Goal: Information Seeking & Learning: Find specific fact

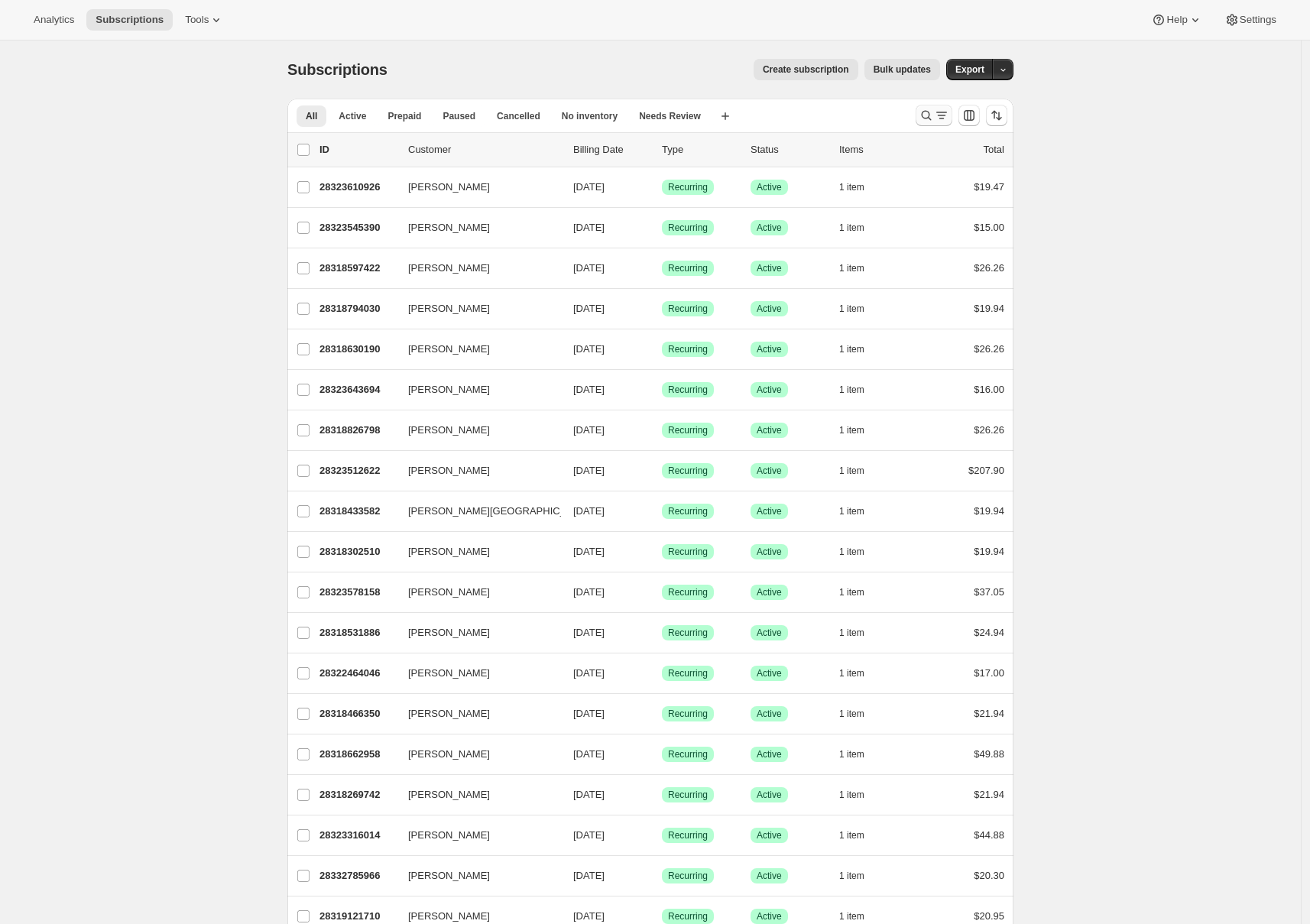
click at [938, 118] on icon "Search and filter results" at bounding box center [941, 115] width 16 height 16
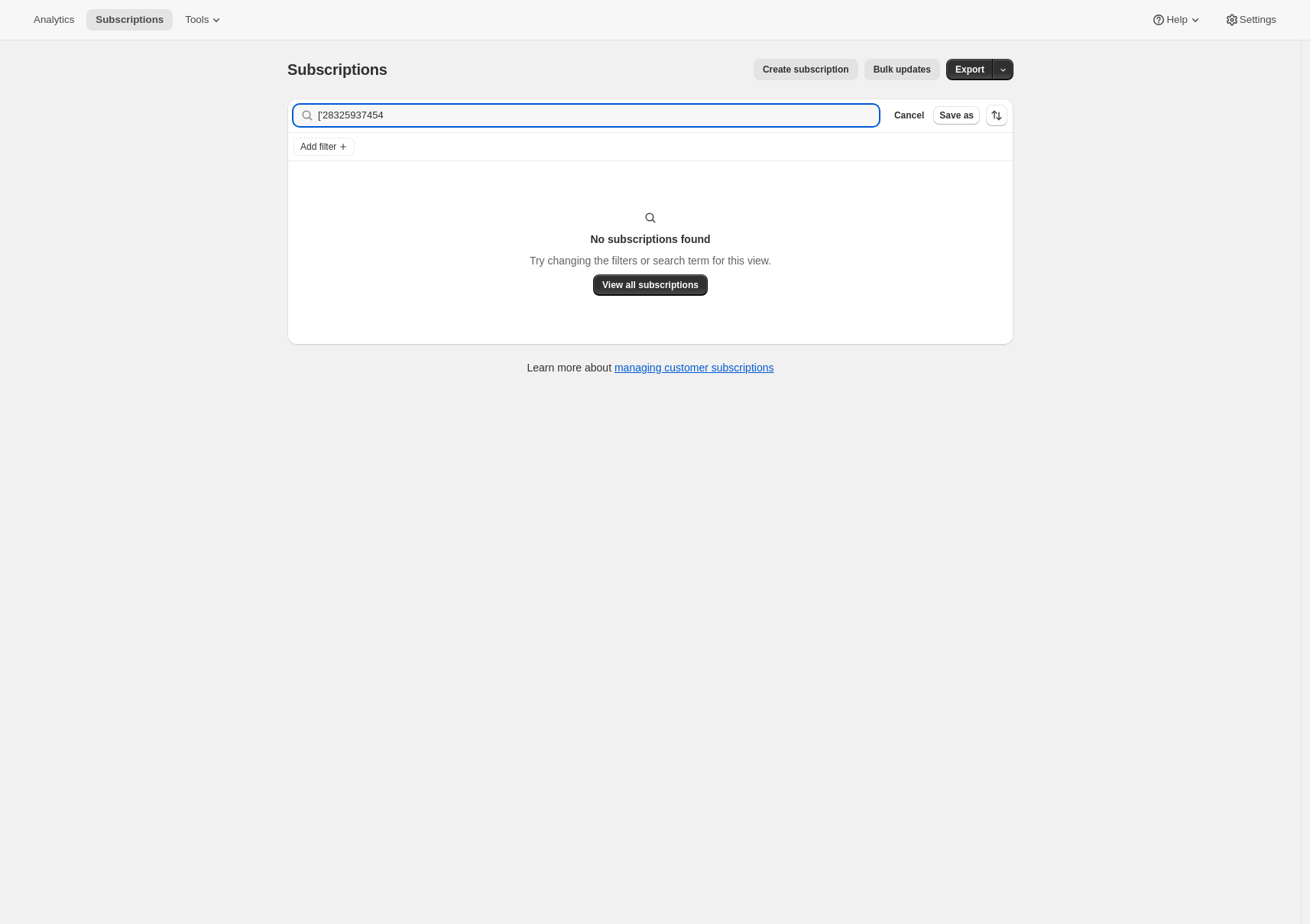
drag, startPoint x: 330, startPoint y: 112, endPoint x: 304, endPoint y: 105, distance: 26.9
click at [304, 105] on div "['28325937454 Clear" at bounding box center [586, 115] width 585 height 21
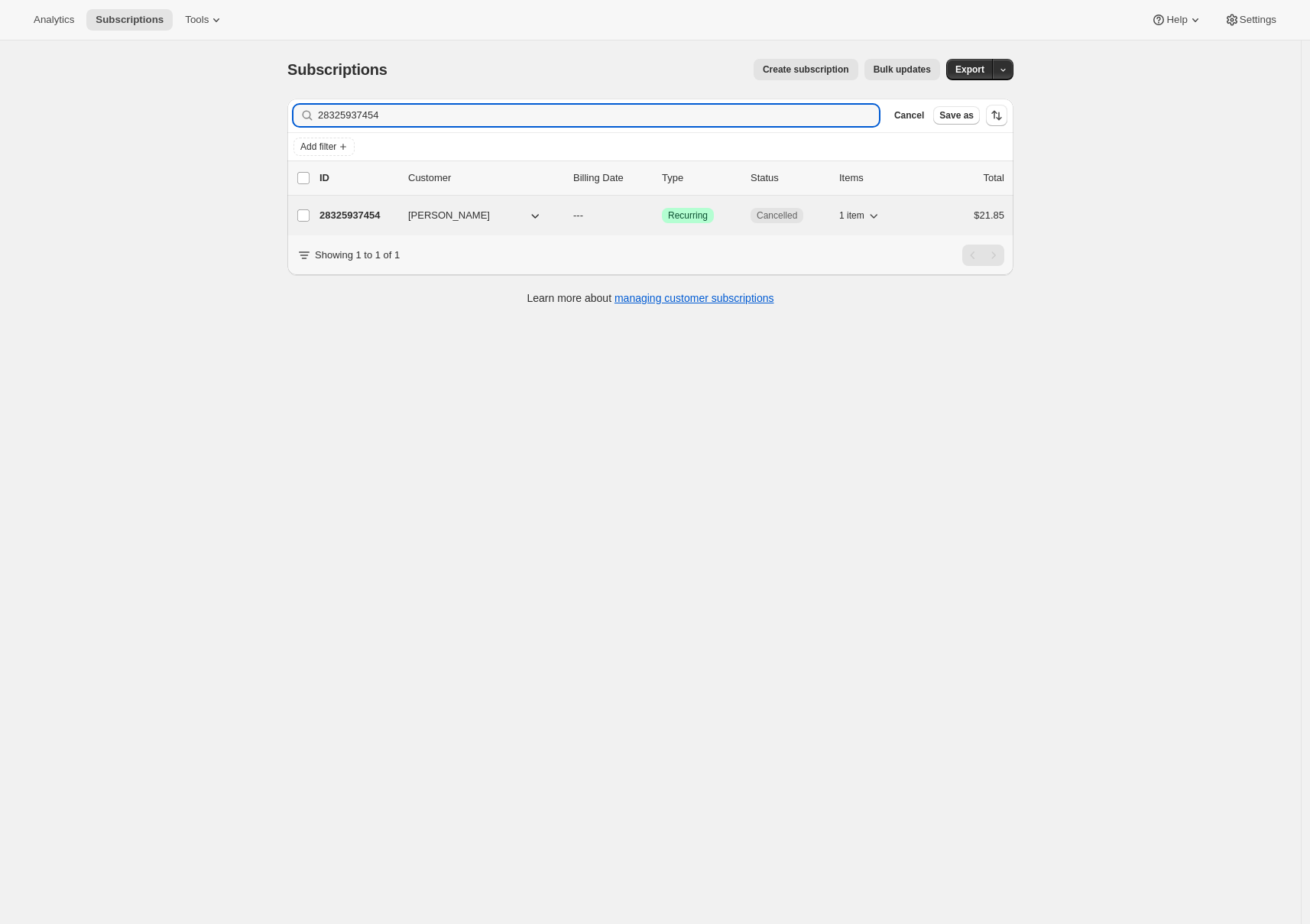
type input "28325937454"
click at [365, 213] on p "28325937454" at bounding box center [357, 216] width 77 height 16
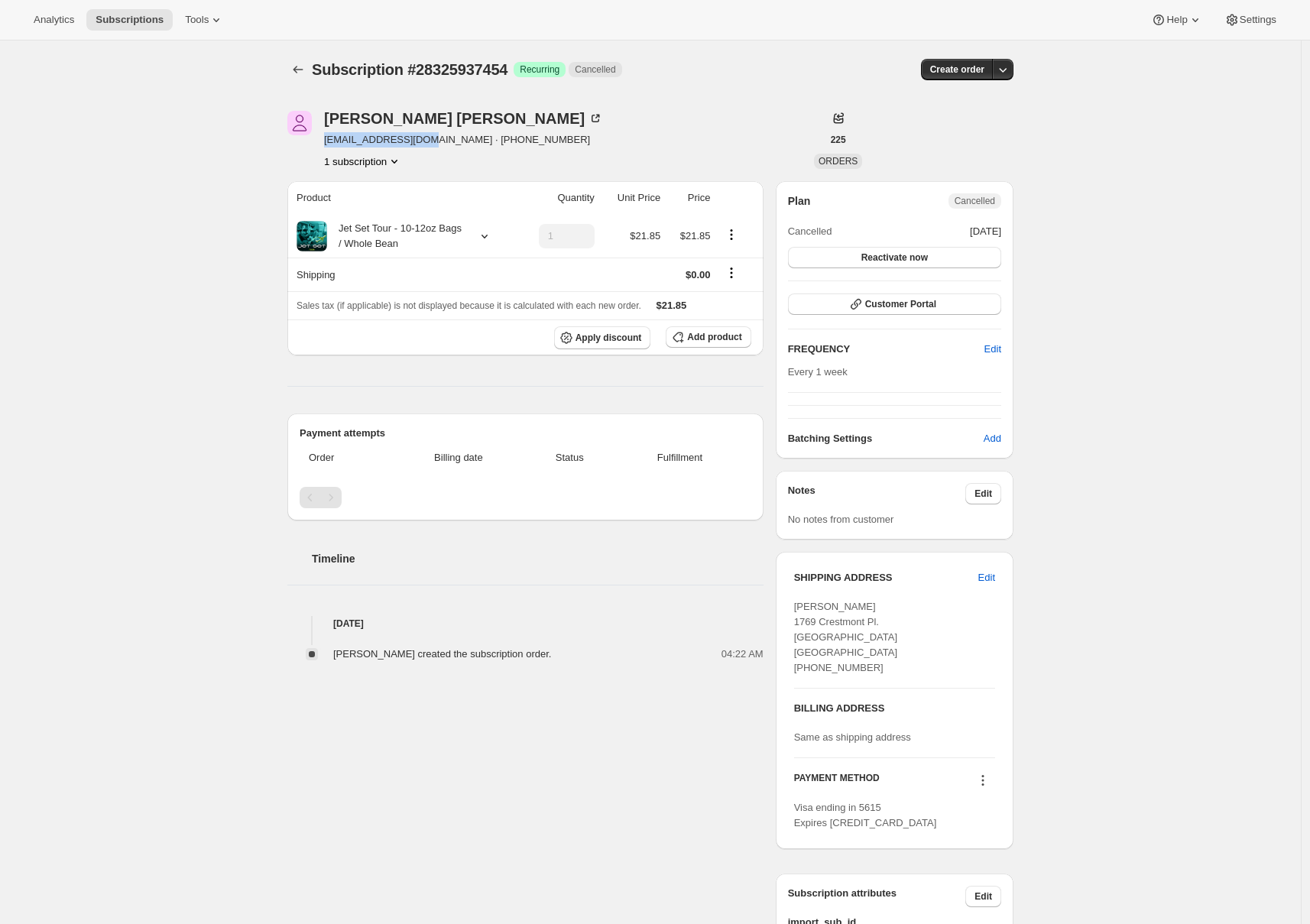
drag, startPoint x: 433, startPoint y: 140, endPoint x: 328, endPoint y: 132, distance: 105.3
click at [328, 132] on span "[EMAIL_ADDRESS][DOMAIN_NAME] · [PHONE_NUMBER]" at bounding box center [463, 140] width 279 height 16
copy span "[EMAIL_ADDRESS][DOMAIN_NAME]"
click at [209, 160] on div "Subscription #28325937454. This page is ready Subscription #28325937454 Success…" at bounding box center [650, 561] width 1301 height 1042
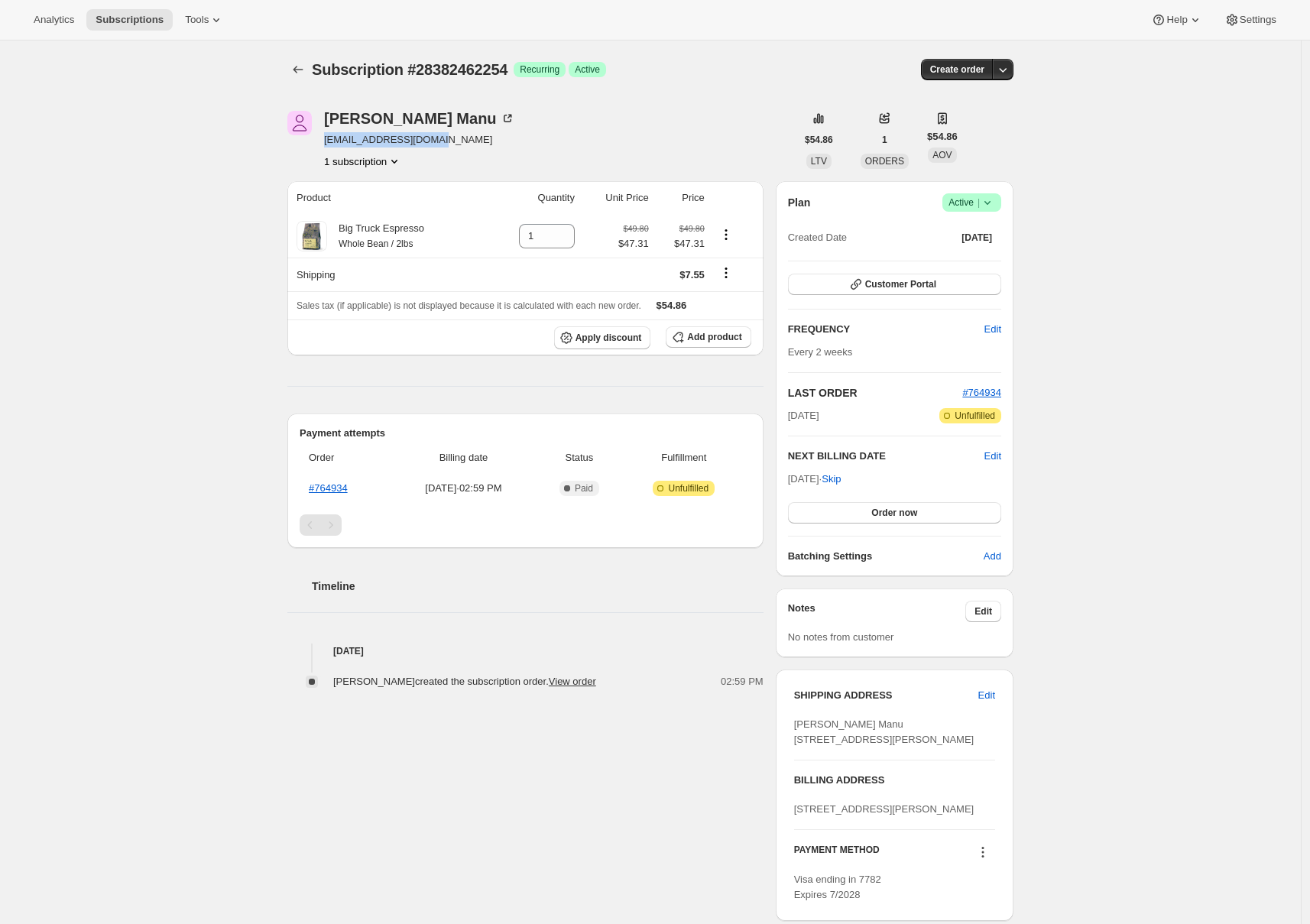
drag, startPoint x: 328, startPoint y: 140, endPoint x: 458, endPoint y: 141, distance: 130.0
click at [458, 141] on div "Ana Manu anamanu5859@yahoo.com 1 subscription" at bounding box center [541, 140] width 509 height 58
copy span "anamanu5859@yahoo.com"
click at [60, 174] on div "Subscription #28382462254. This page is ready Subscription #28382462254 Success…" at bounding box center [650, 550] width 1301 height 1019
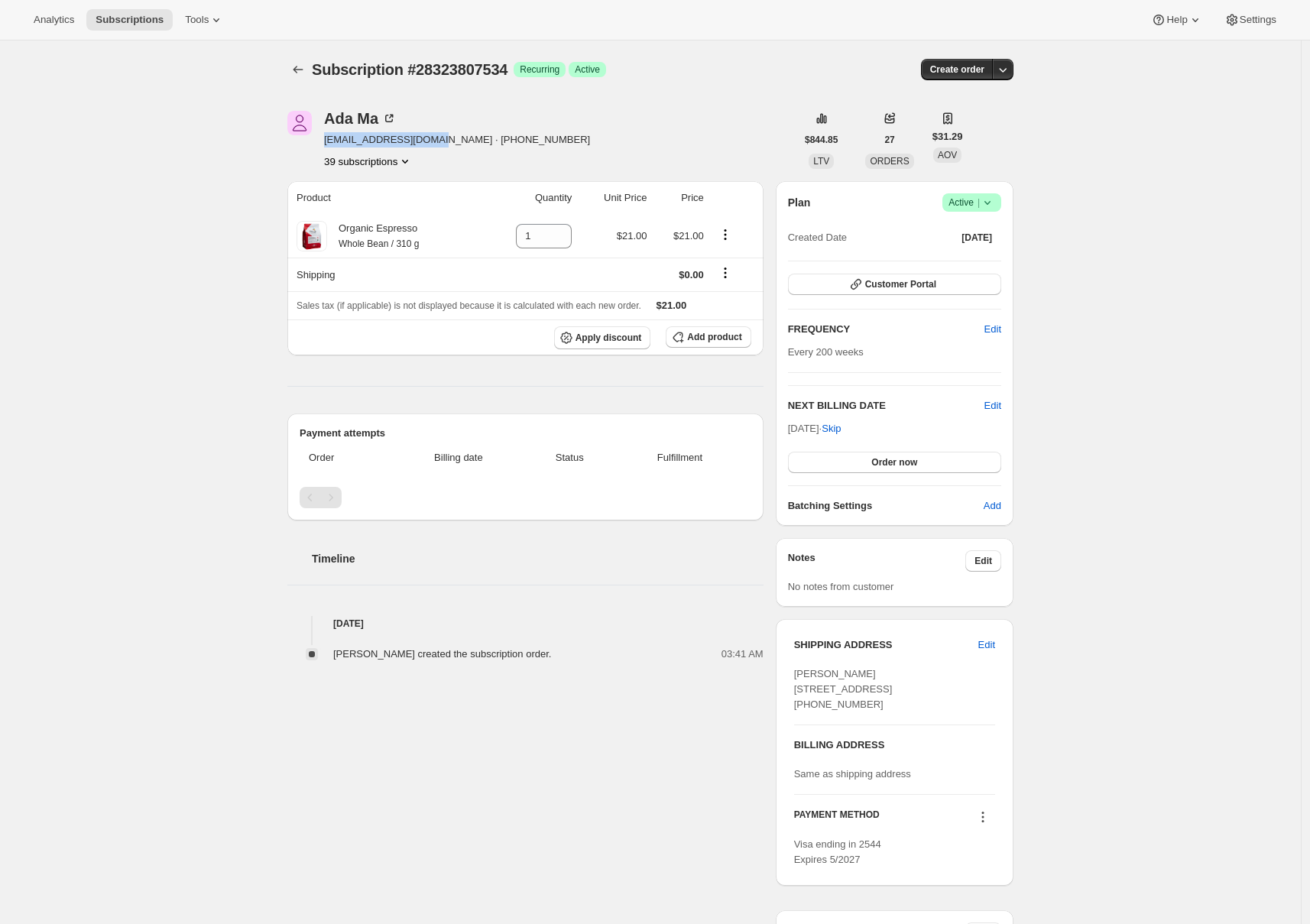
drag, startPoint x: 448, startPoint y: 140, endPoint x: 327, endPoint y: 140, distance: 121.0
click at [327, 140] on div "Ada Ma ada.sut_man@yahoo.com · +13127748202 39 subscriptions" at bounding box center [541, 140] width 509 height 58
copy span "ada.sut_man@yahoo.com"
